Goal: Information Seeking & Learning: Learn about a topic

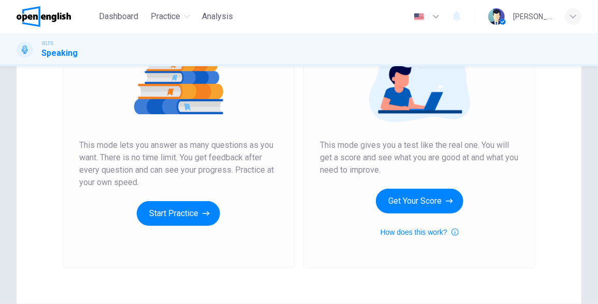
scroll to position [155, 0]
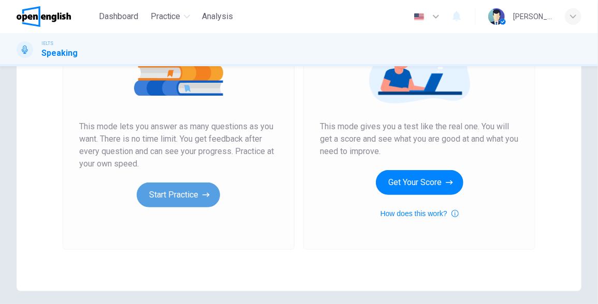
click at [189, 195] on button "Start Practice" at bounding box center [178, 195] width 83 height 25
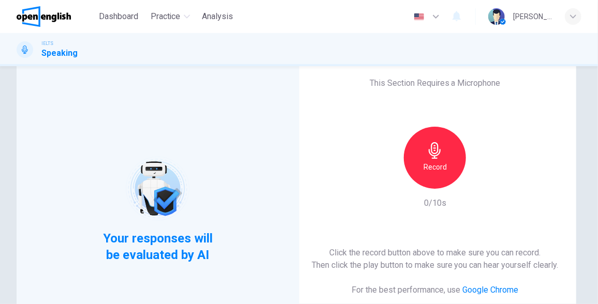
scroll to position [52, 0]
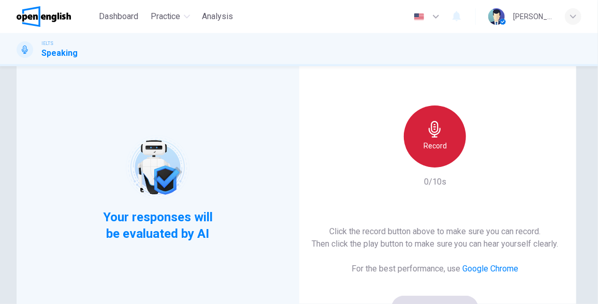
click at [450, 140] on div "Record" at bounding box center [435, 137] width 62 height 62
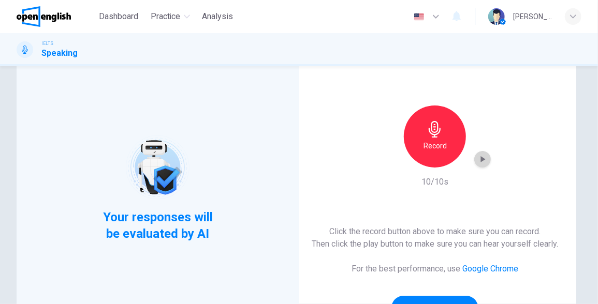
click at [481, 154] on icon "button" at bounding box center [482, 159] width 10 height 10
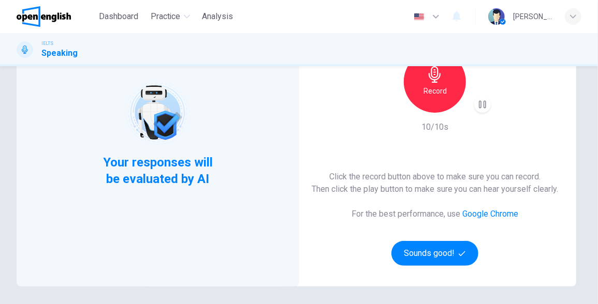
scroll to position [196, 0]
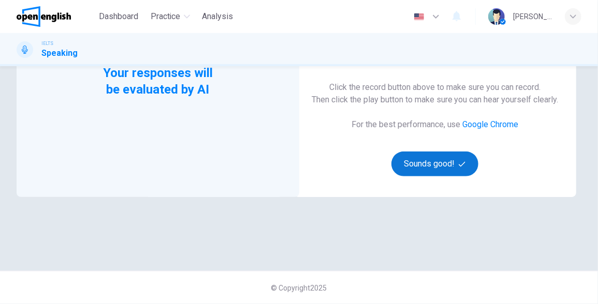
click at [426, 174] on button "Sounds good!" at bounding box center [434, 164] width 87 height 25
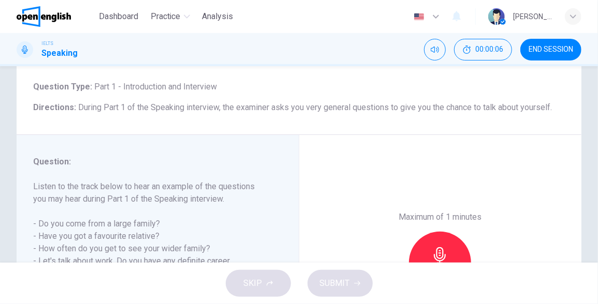
scroll to position [204, 0]
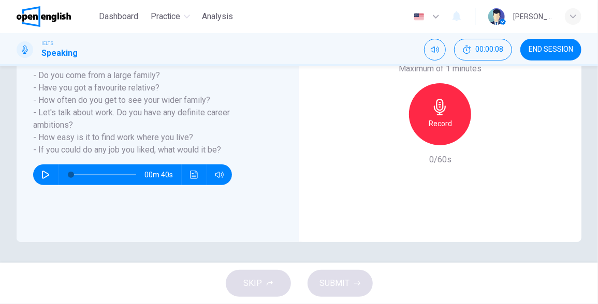
click at [43, 178] on icon "button" at bounding box center [45, 175] width 7 height 8
type input "*"
click at [432, 107] on icon "button" at bounding box center [440, 107] width 17 height 17
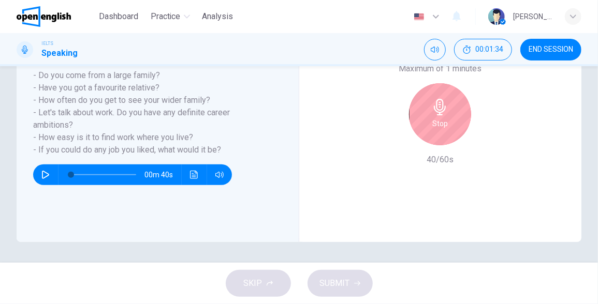
click at [434, 107] on icon "button" at bounding box center [440, 107] width 12 height 17
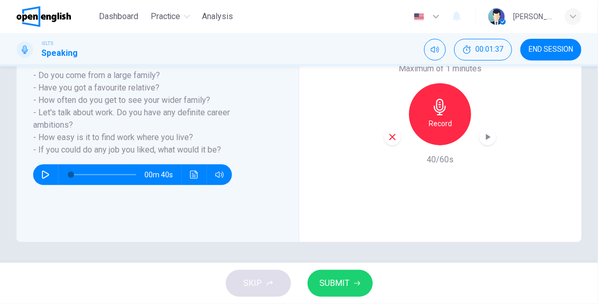
click at [354, 283] on icon "button" at bounding box center [357, 283] width 6 height 6
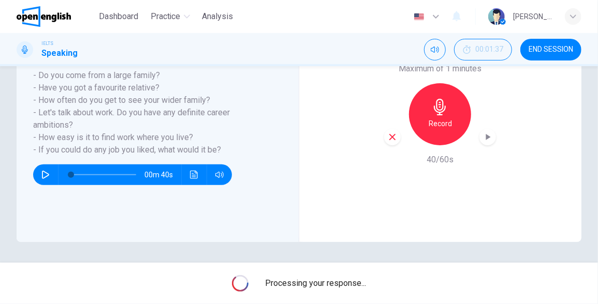
click at [437, 123] on h6 "Record" at bounding box center [439, 123] width 23 height 12
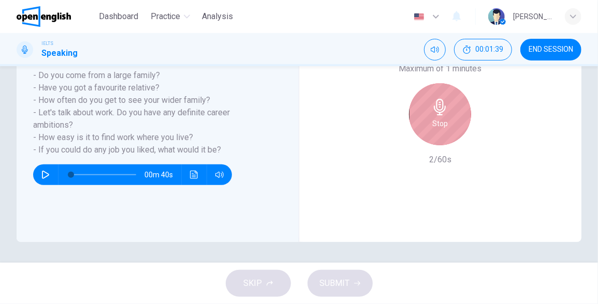
click at [437, 123] on h6 "Stop" at bounding box center [440, 123] width 16 height 12
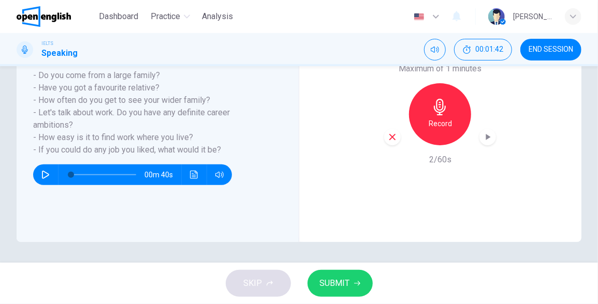
click at [434, 107] on icon "button" at bounding box center [440, 107] width 12 height 17
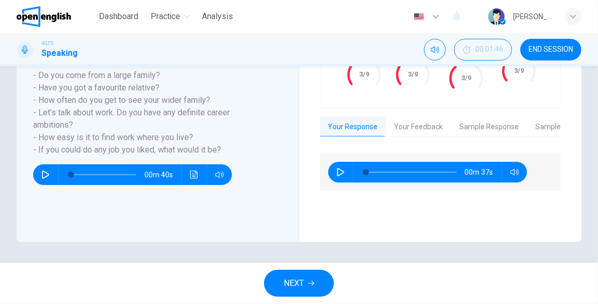
click at [333, 163] on button "button" at bounding box center [340, 172] width 17 height 21
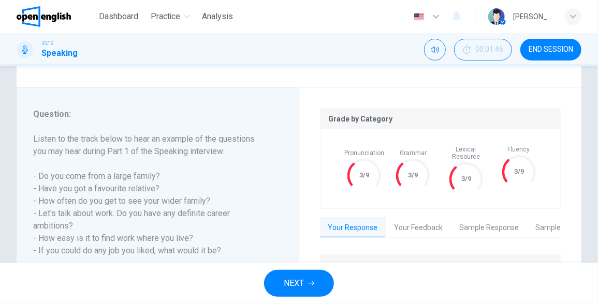
scroll to position [155, 0]
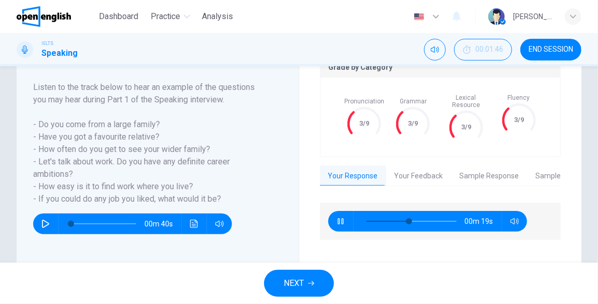
type input "**"
click at [409, 167] on button "Your Feedback" at bounding box center [418, 177] width 65 height 22
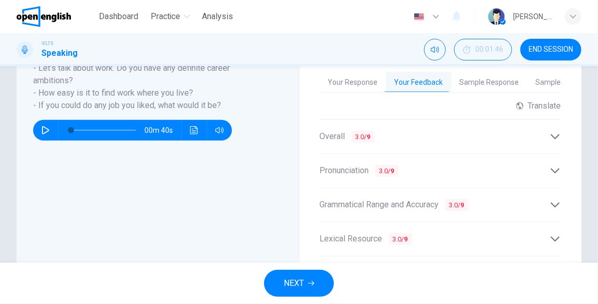
scroll to position [207, 0]
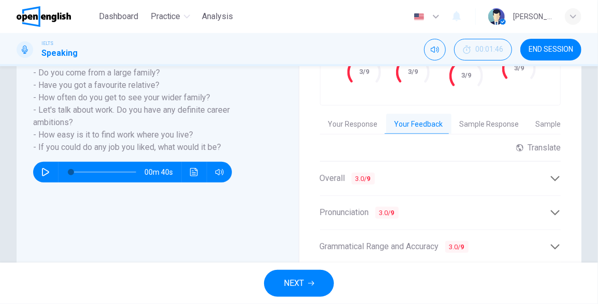
click at [551, 176] on icon at bounding box center [555, 178] width 9 height 5
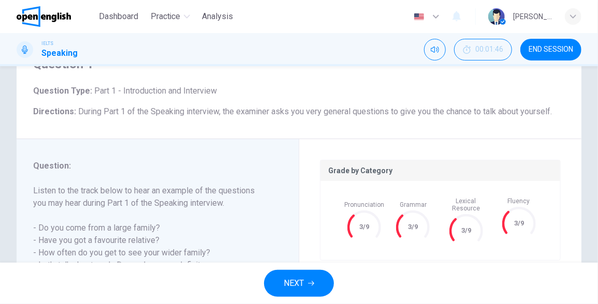
scroll to position [103, 0]
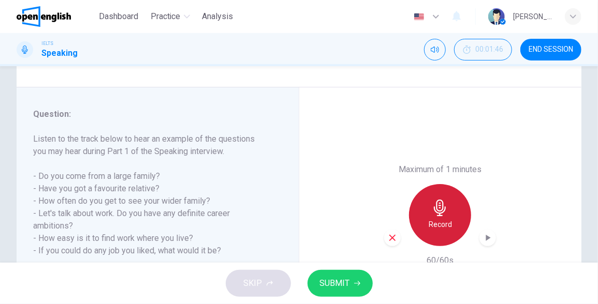
click at [438, 218] on h6 "Record" at bounding box center [439, 224] width 23 height 12
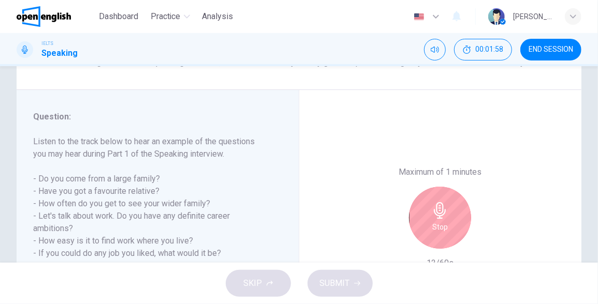
scroll to position [153, 0]
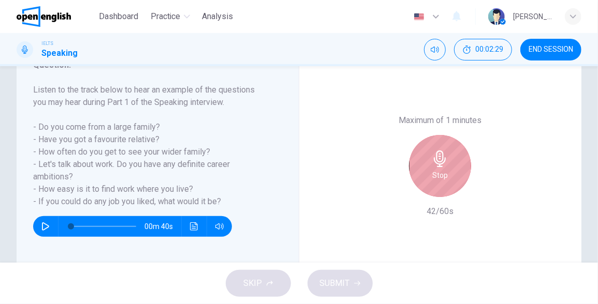
click at [434, 165] on icon "button" at bounding box center [440, 159] width 17 height 17
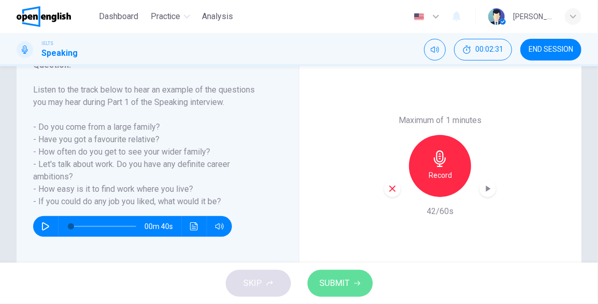
click at [339, 279] on span "SUBMIT" at bounding box center [335, 283] width 30 height 14
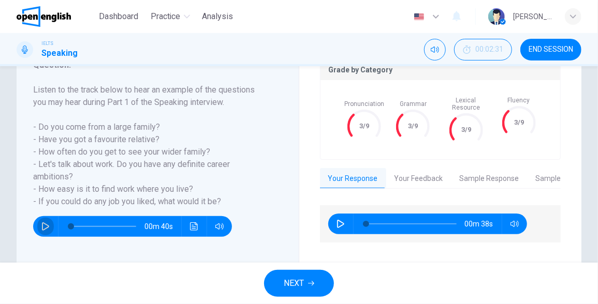
click at [49, 228] on icon "button" at bounding box center [45, 227] width 8 height 8
type input "*"
click at [151, 76] on div "Question : Listen to the track below to hear an example of the questions you ma…" at bounding box center [151, 133] width 236 height 149
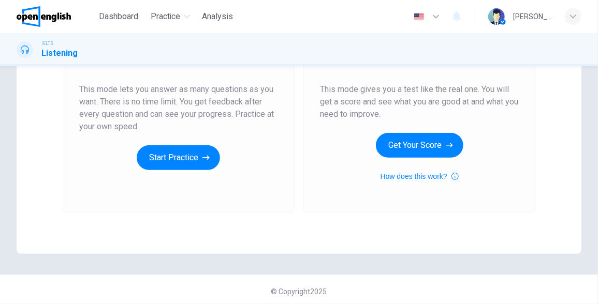
scroll to position [196, 0]
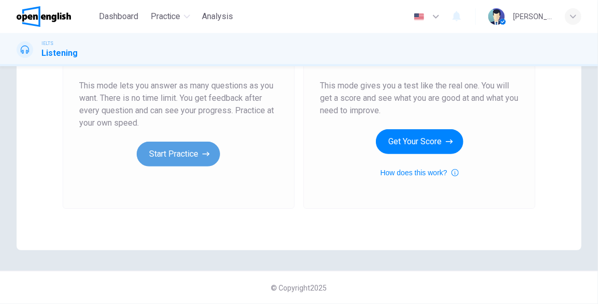
click at [188, 149] on button "Start Practice" at bounding box center [178, 154] width 83 height 25
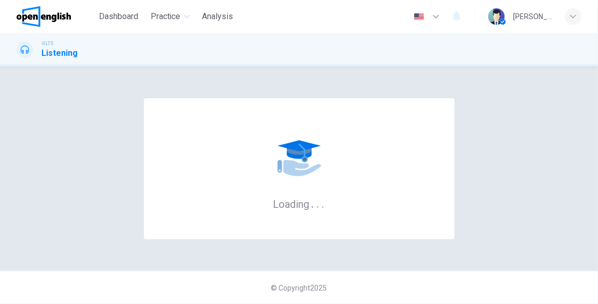
scroll to position [0, 0]
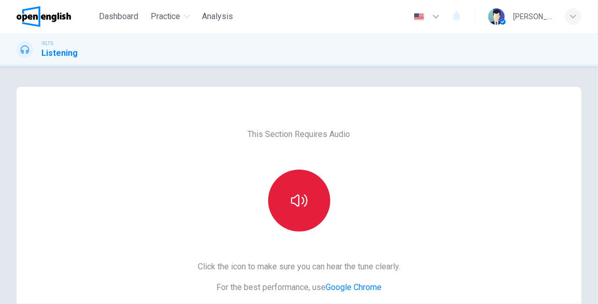
click at [285, 188] on button "button" at bounding box center [299, 201] width 62 height 62
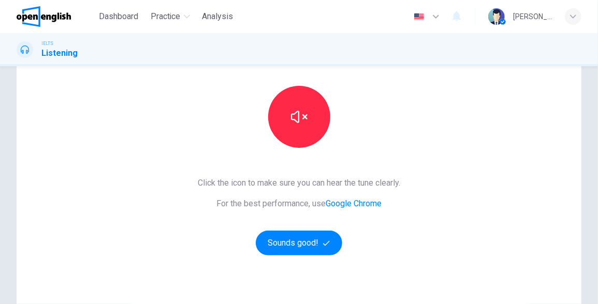
scroll to position [196, 0]
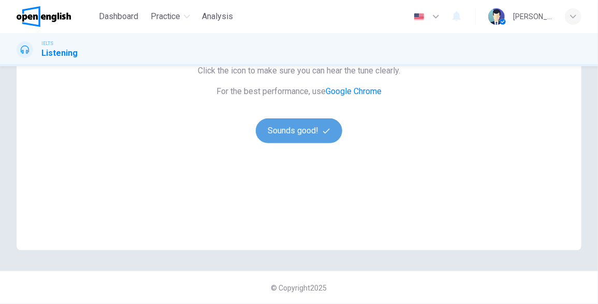
click at [300, 135] on button "Sounds good!" at bounding box center [299, 130] width 87 height 25
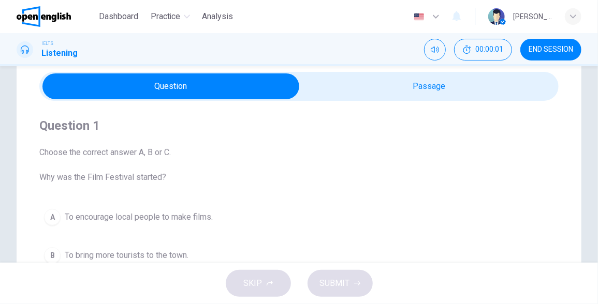
scroll to position [2, 0]
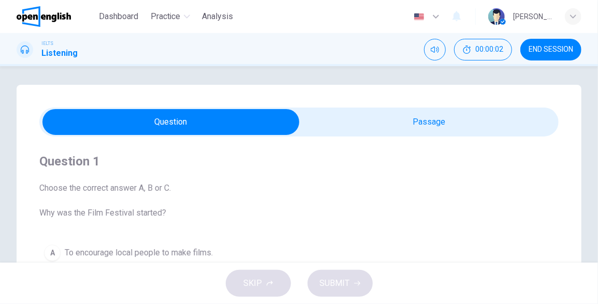
click at [203, 106] on div "Question 1 Choose the correct answer A, B or C. Why was the Film Festival start…" at bounding box center [299, 293] width 565 height 416
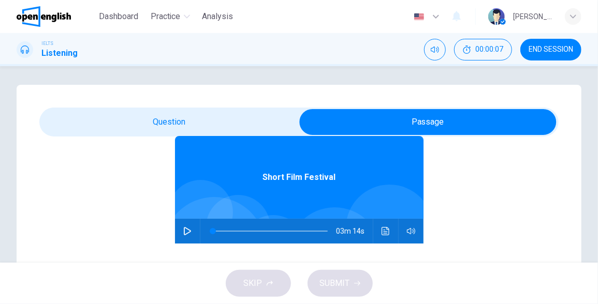
scroll to position [58, 0]
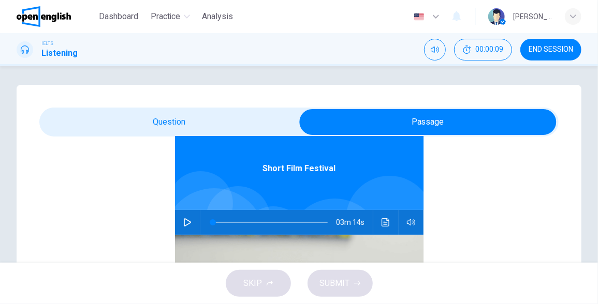
click at [179, 225] on button "button" at bounding box center [187, 222] width 17 height 25
type input "**"
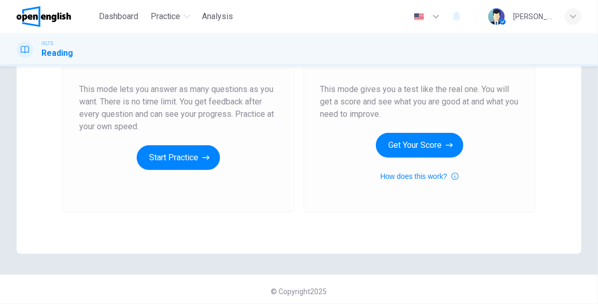
scroll to position [196, 0]
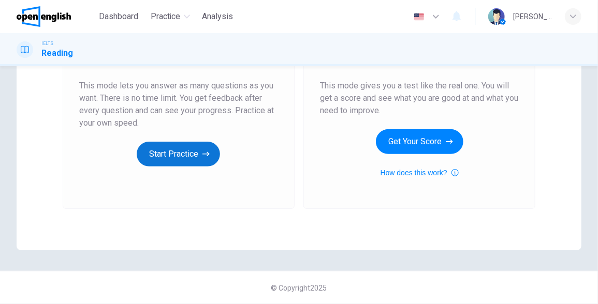
click at [163, 149] on button "Start Practice" at bounding box center [178, 154] width 83 height 25
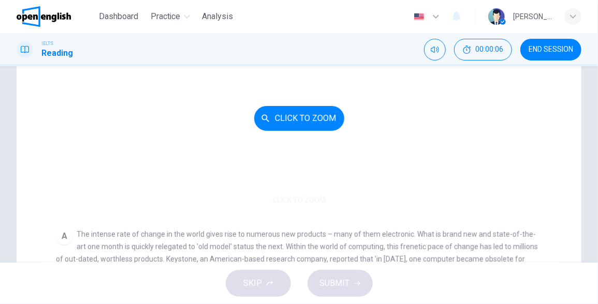
scroll to position [52, 0]
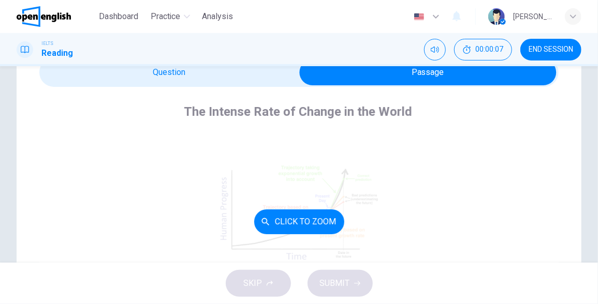
click at [296, 228] on button "Click to Zoom" at bounding box center [299, 222] width 90 height 25
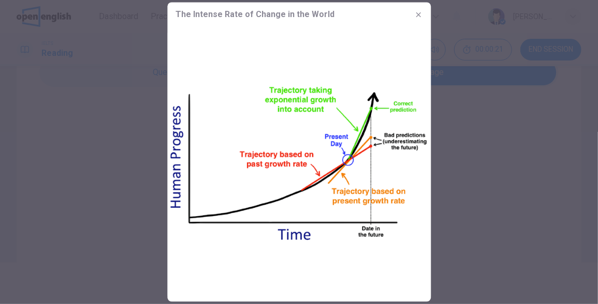
click at [121, 90] on div at bounding box center [299, 152] width 598 height 304
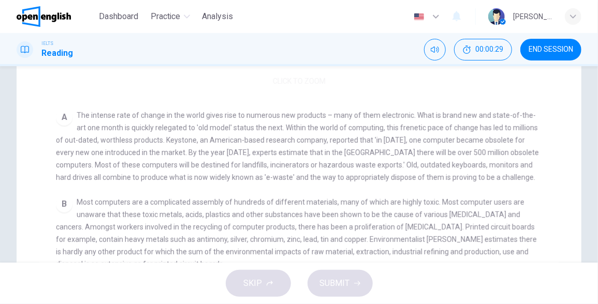
scroll to position [11, 0]
